Goal: Find specific fact: Locate a discrete piece of known information

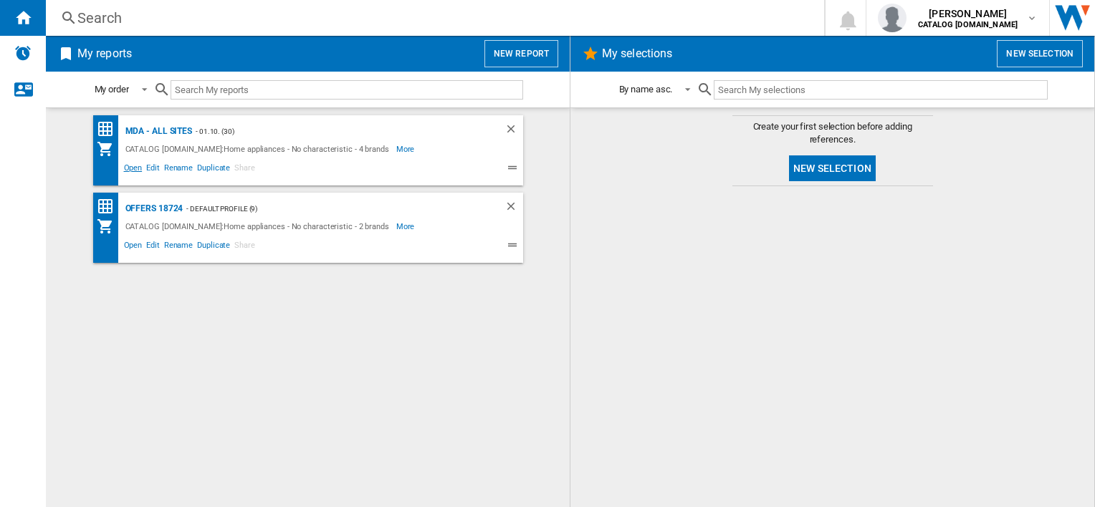
click at [138, 171] on span "Open" at bounding box center [133, 169] width 23 height 17
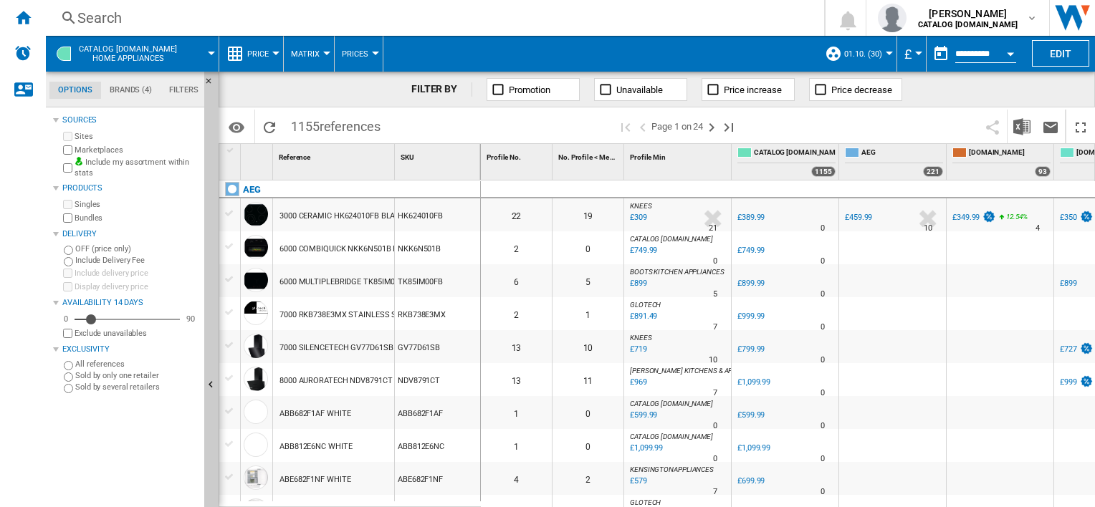
click at [344, 17] on div "Search" at bounding box center [431, 18] width 709 height 20
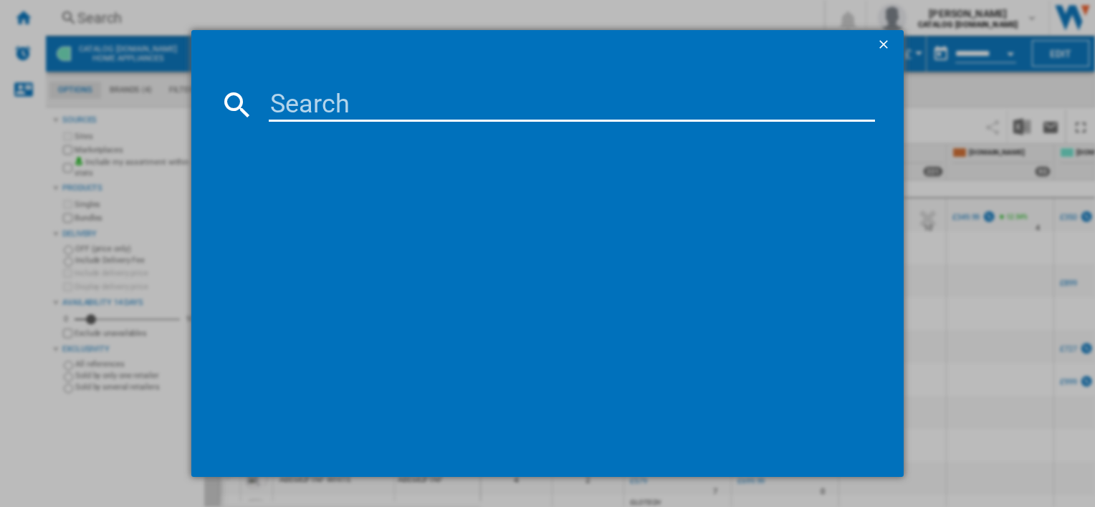
click at [394, 95] on input at bounding box center [571, 104] width 605 height 34
paste input "OB6SM261UB"
type input "OB6SM261UB"
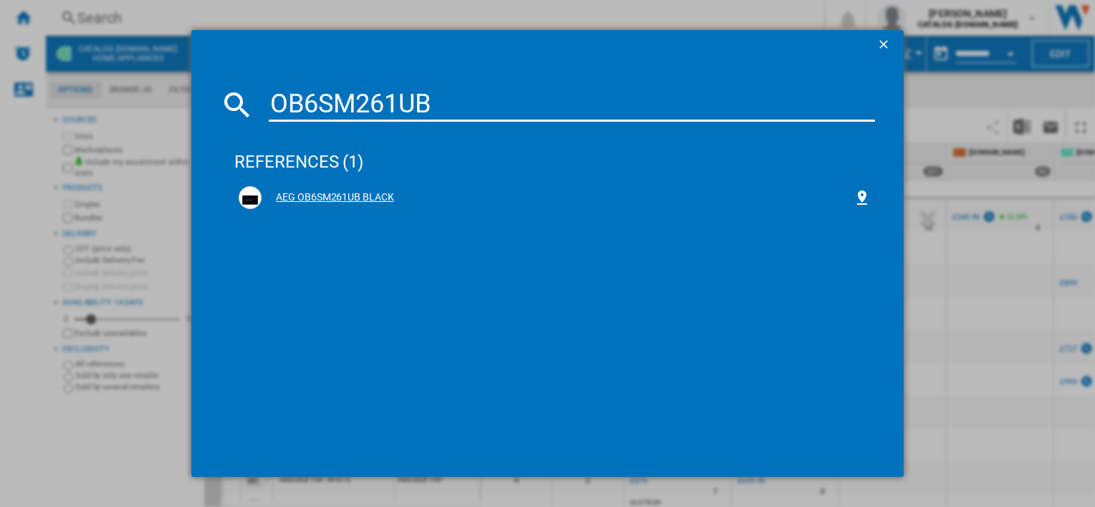
click at [393, 200] on div "AEG OB6SM261UB BLACK" at bounding box center [556, 198] width 591 height 14
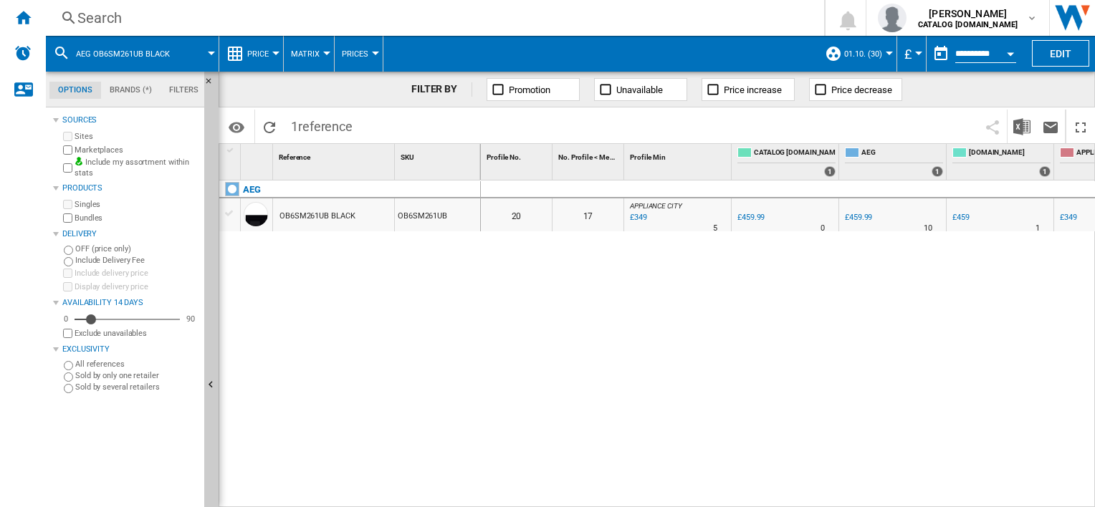
click at [573, 327] on div "0 0 20 17 [GEOGRAPHIC_DATA] : [GEOGRAPHIC_DATA] -24.1 % £349 % N/A 5 [GEOGRAPHI…" at bounding box center [788, 345] width 615 height 328
click at [566, 281] on div "0 0 20 17 [GEOGRAPHIC_DATA] : [GEOGRAPHIC_DATA] -24.1 % £349 % N/A 5 [GEOGRAPHI…" at bounding box center [788, 345] width 615 height 328
